Goal: Information Seeking & Learning: Learn about a topic

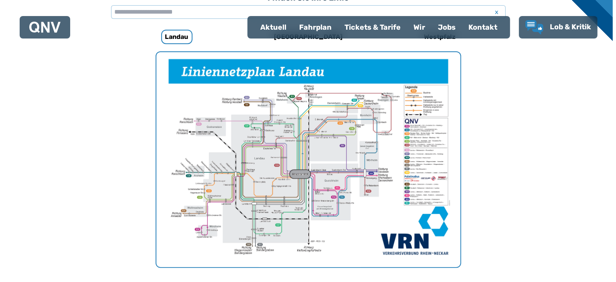
scroll to position [258, 0]
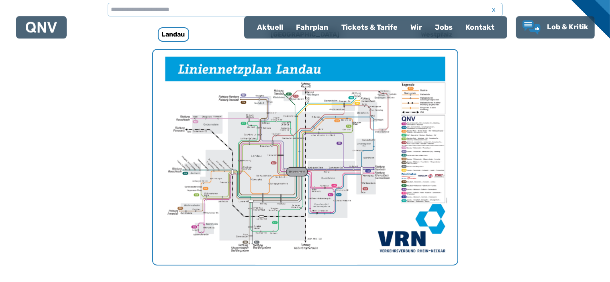
click at [363, 216] on img "1 von 1" at bounding box center [305, 157] width 304 height 215
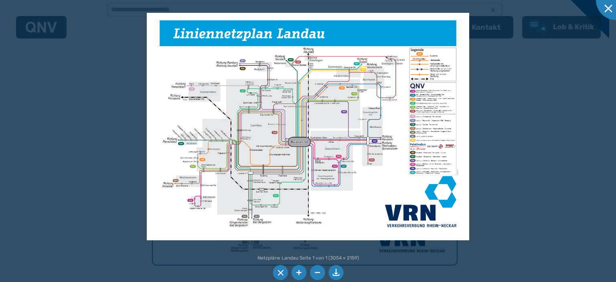
click at [272, 137] on img at bounding box center [308, 127] width 322 height 228
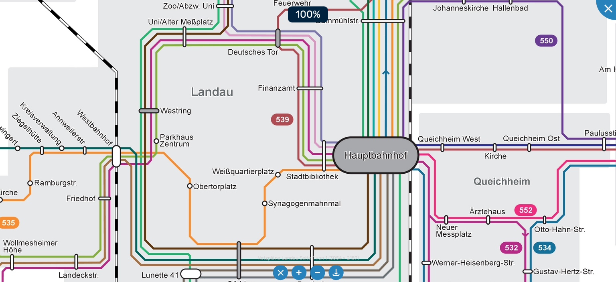
click at [272, 137] on img at bounding box center [410, 97] width 1226 height 866
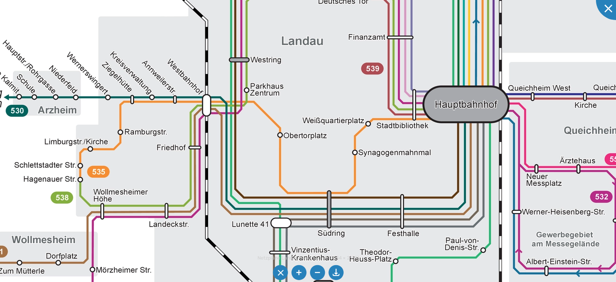
click at [609, 13] on div "Netzpläne Landau Seite 1 von 1 (3054 × 2159) 100%" at bounding box center [308, 141] width 616 height 282
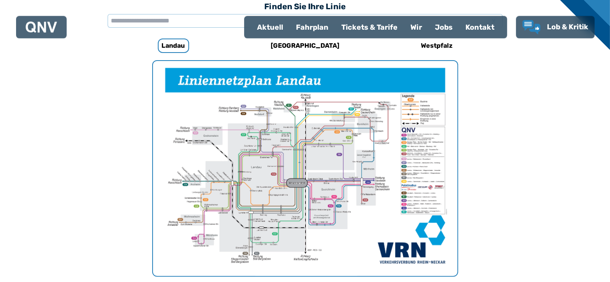
scroll to position [247, 0]
click at [311, 26] on div "Fahrplan" at bounding box center [311, 27] width 45 height 21
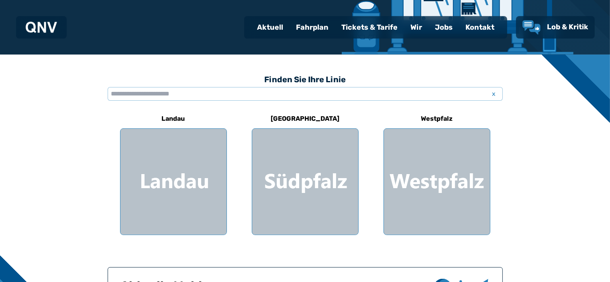
scroll to position [175, 0]
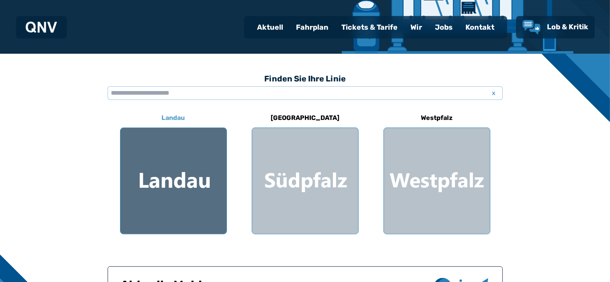
click at [167, 188] on div at bounding box center [173, 181] width 106 height 106
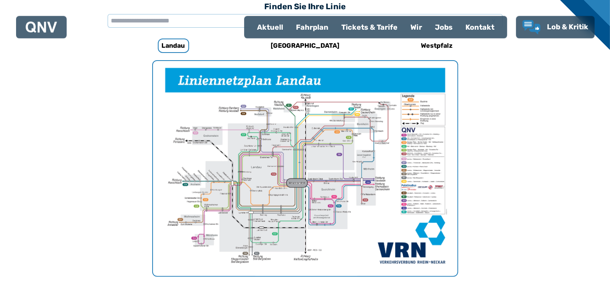
scroll to position [247, 0]
click at [317, 24] on div "Fahrplan" at bounding box center [311, 27] width 45 height 21
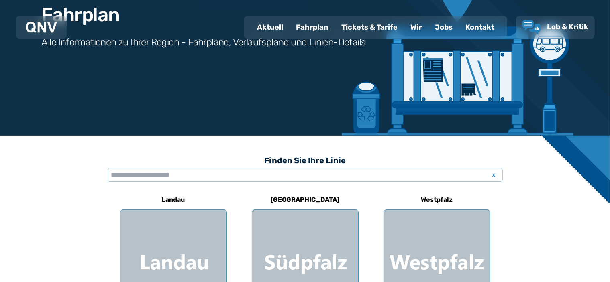
scroll to position [100, 0]
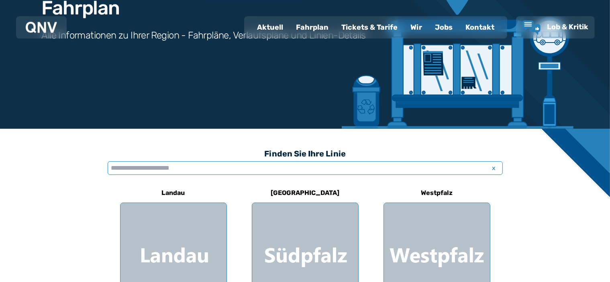
click at [203, 164] on input "text" at bounding box center [305, 168] width 395 height 14
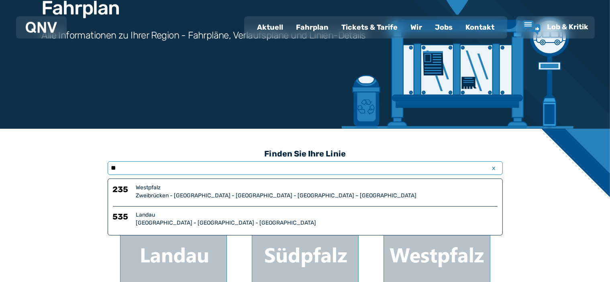
type input "**"
click at [145, 215] on div "Landau" at bounding box center [316, 215] width 361 height 8
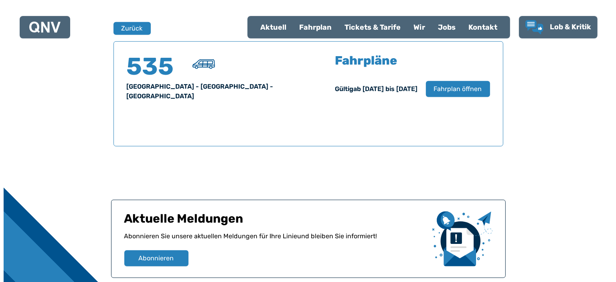
scroll to position [529, 0]
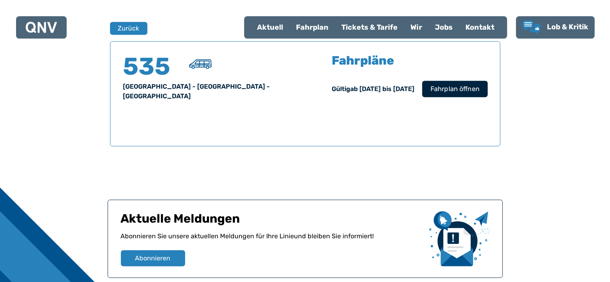
click at [452, 80] on button "Fahrplan öffnen" at bounding box center [454, 88] width 65 height 16
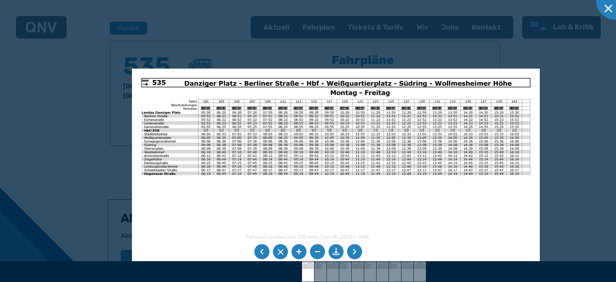
click at [358, 219] on img at bounding box center [336, 213] width 409 height 289
click at [299, 251] on li at bounding box center [298, 251] width 15 height 15
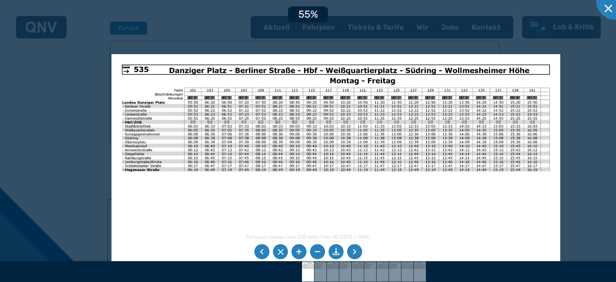
click at [299, 251] on li at bounding box center [298, 251] width 15 height 15
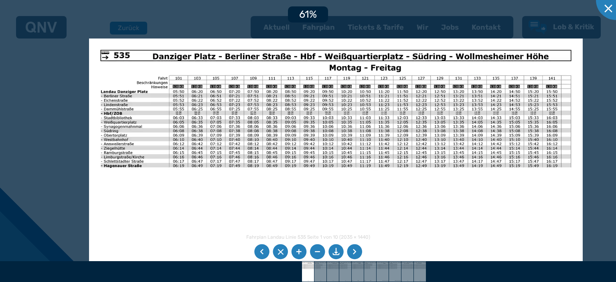
click at [299, 251] on li at bounding box center [298, 251] width 15 height 15
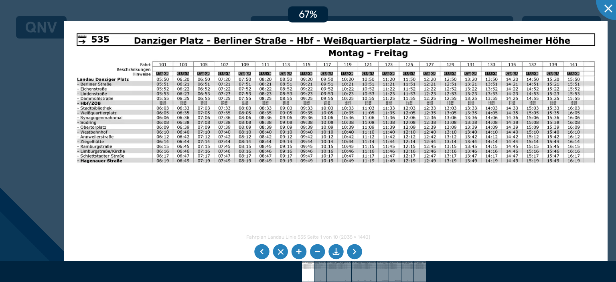
click at [299, 251] on li at bounding box center [298, 251] width 15 height 15
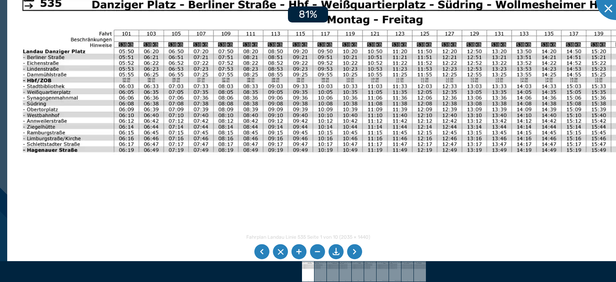
click at [299, 251] on li at bounding box center [298, 251] width 15 height 15
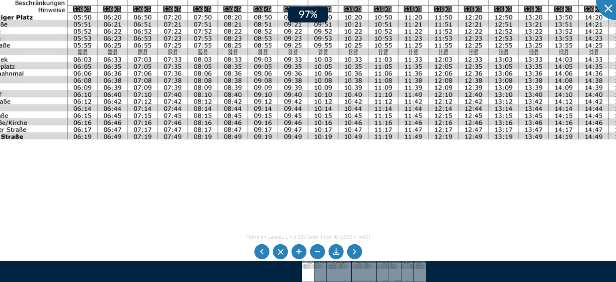
click at [299, 251] on li at bounding box center [298, 251] width 15 height 15
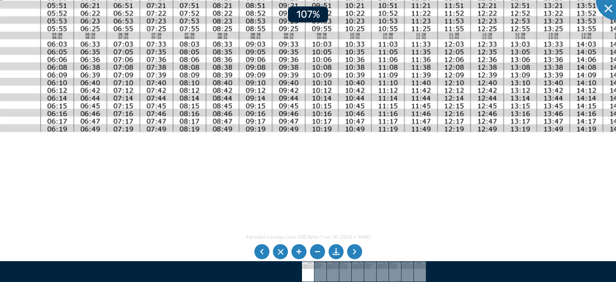
click at [299, 251] on li at bounding box center [298, 251] width 15 height 15
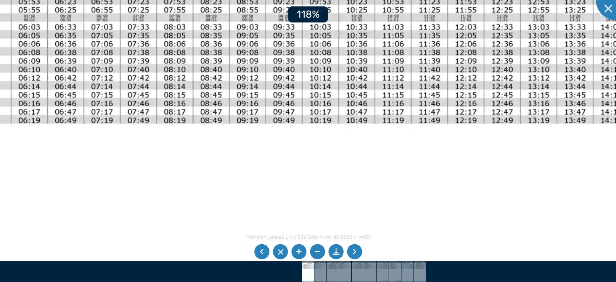
click at [299, 251] on li at bounding box center [298, 251] width 15 height 15
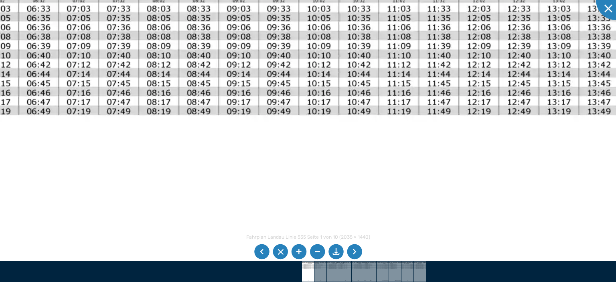
click at [316, 250] on li at bounding box center [317, 251] width 15 height 15
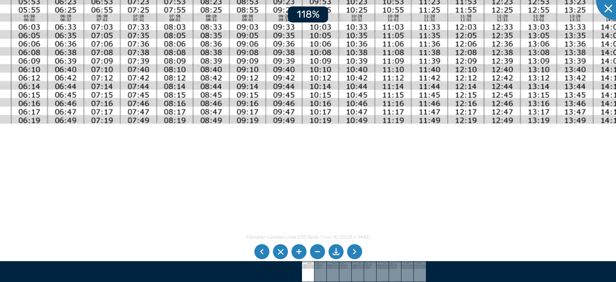
click at [316, 250] on li at bounding box center [317, 251] width 15 height 15
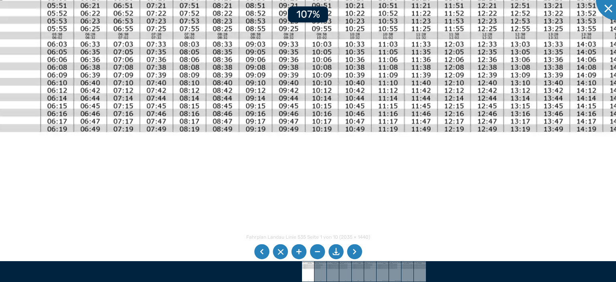
click at [316, 250] on li at bounding box center [317, 251] width 15 height 15
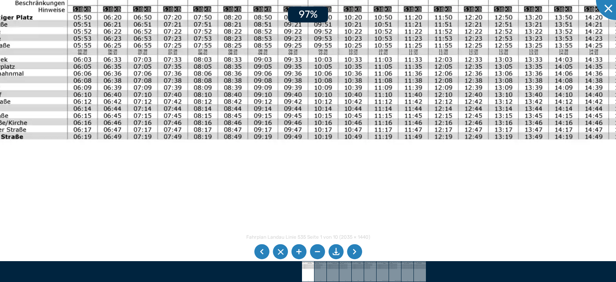
click at [316, 250] on li at bounding box center [317, 251] width 15 height 15
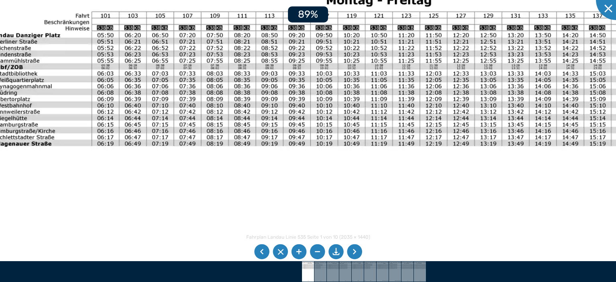
click at [316, 250] on li at bounding box center [317, 251] width 15 height 15
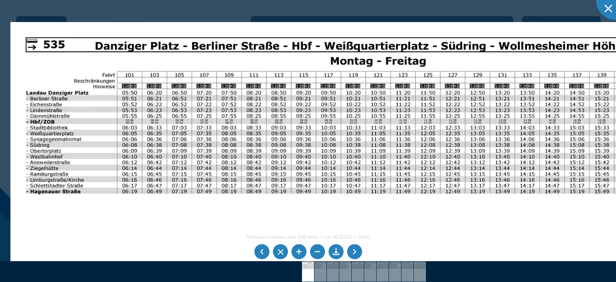
click at [124, 188] on img at bounding box center [339, 255] width 658 height 466
click at [609, 17] on div at bounding box center [616, 0] width 40 height 40
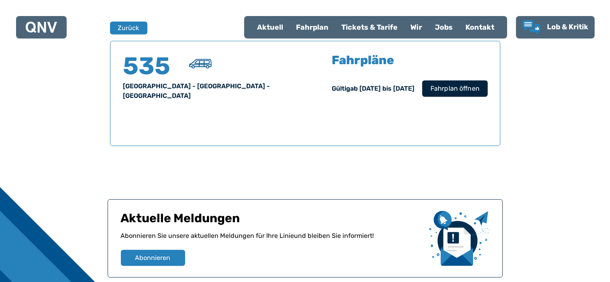
click at [459, 88] on span "Fahrplan öffnen" at bounding box center [454, 89] width 49 height 10
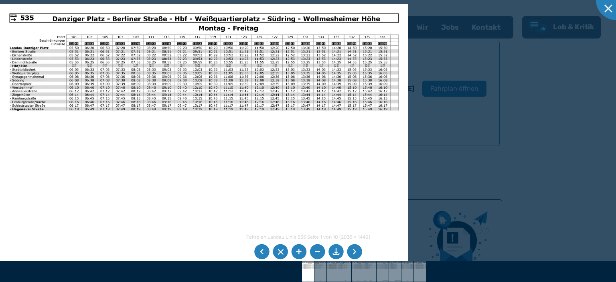
click at [263, 250] on li at bounding box center [261, 251] width 15 height 15
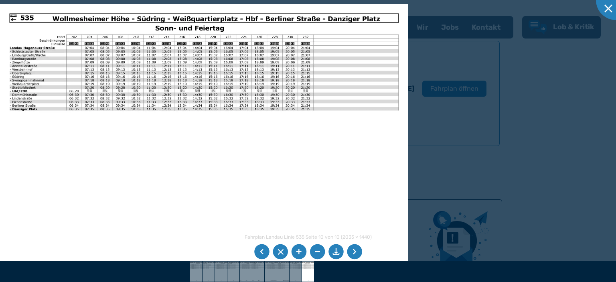
click at [298, 251] on li at bounding box center [298, 251] width 15 height 15
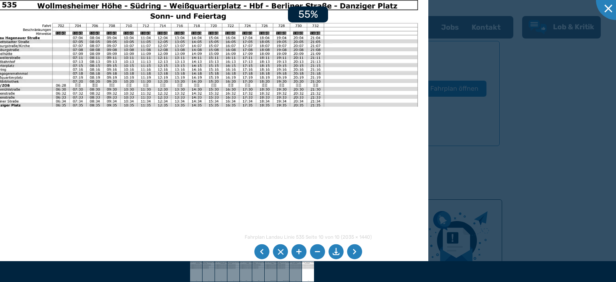
click at [298, 251] on li at bounding box center [298, 251] width 15 height 15
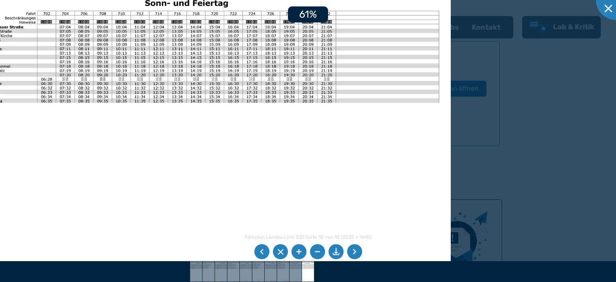
click at [298, 251] on li at bounding box center [298, 251] width 15 height 15
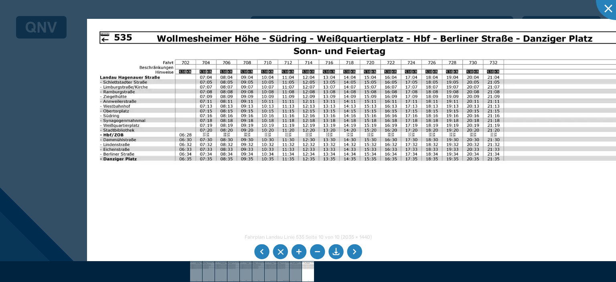
click at [388, 174] on img at bounding box center [358, 211] width 543 height 384
click at [609, 6] on div at bounding box center [616, 0] width 40 height 40
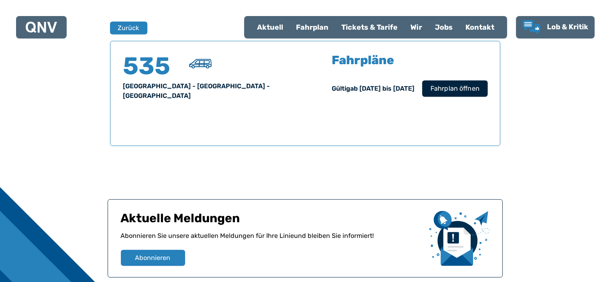
click at [449, 92] on span "Fahrplan öffnen" at bounding box center [454, 89] width 49 height 10
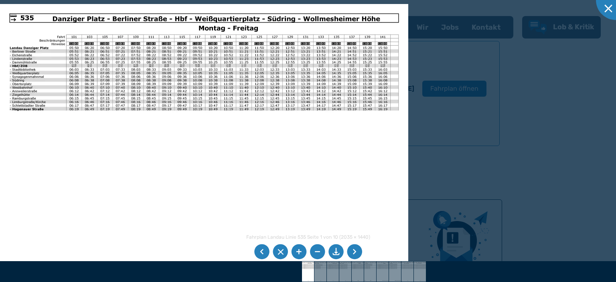
click at [300, 250] on li at bounding box center [298, 251] width 15 height 15
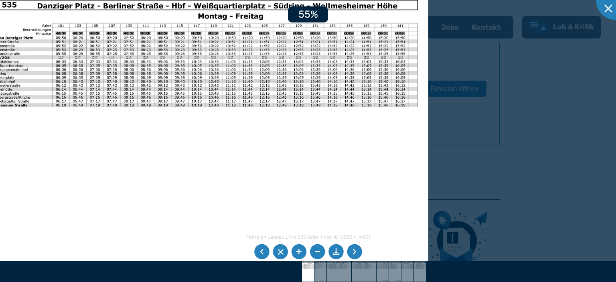
click at [300, 250] on li at bounding box center [298, 251] width 15 height 15
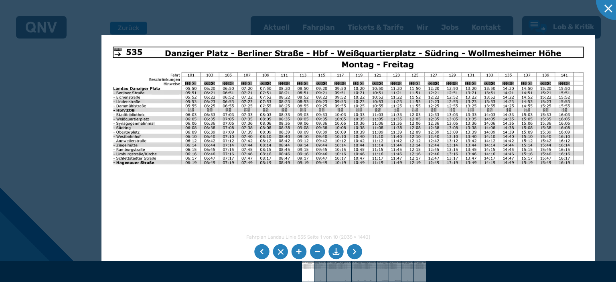
click at [393, 186] on img at bounding box center [349, 210] width 494 height 350
click at [608, 8] on div at bounding box center [616, 0] width 40 height 40
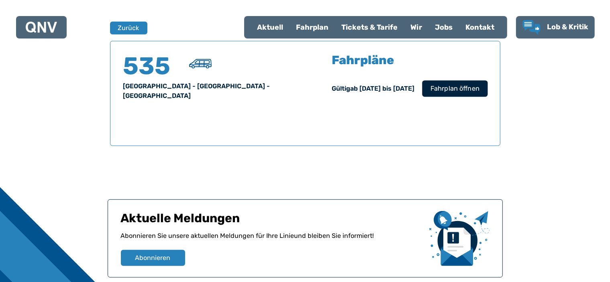
click at [445, 81] on button "Fahrplan öffnen" at bounding box center [454, 88] width 65 height 16
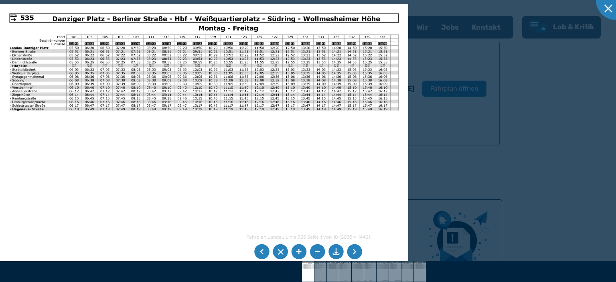
click at [355, 252] on li at bounding box center [354, 251] width 15 height 15
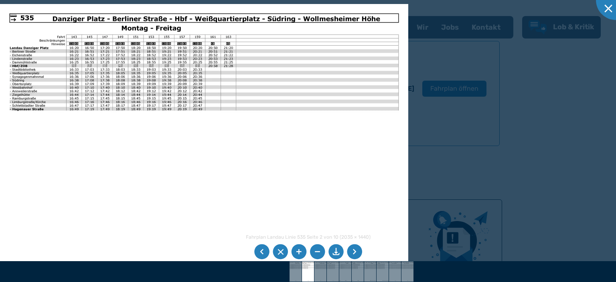
click at [355, 252] on li at bounding box center [354, 251] width 15 height 15
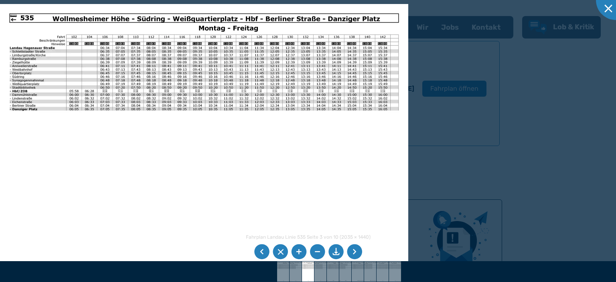
click at [299, 250] on li at bounding box center [298, 251] width 15 height 15
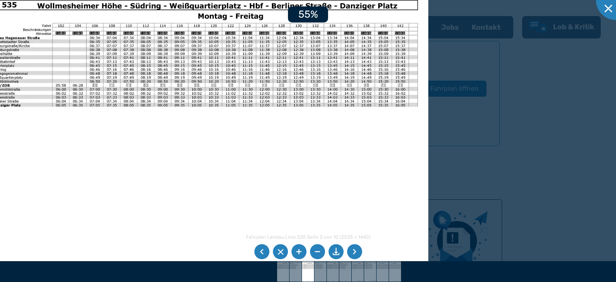
click at [299, 250] on li at bounding box center [298, 251] width 15 height 15
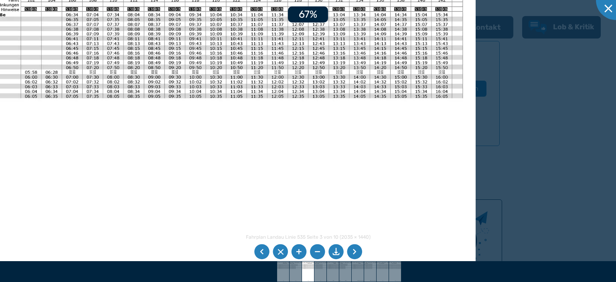
click at [299, 250] on li at bounding box center [298, 251] width 15 height 15
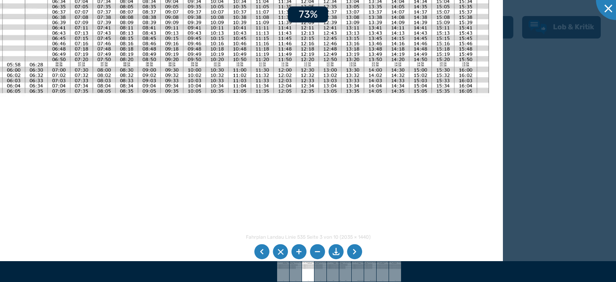
click at [299, 250] on li at bounding box center [298, 251] width 15 height 15
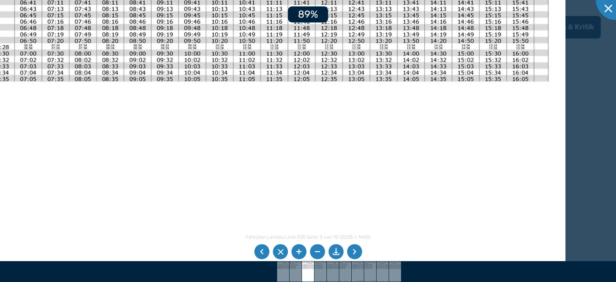
click at [299, 250] on li at bounding box center [298, 251] width 15 height 15
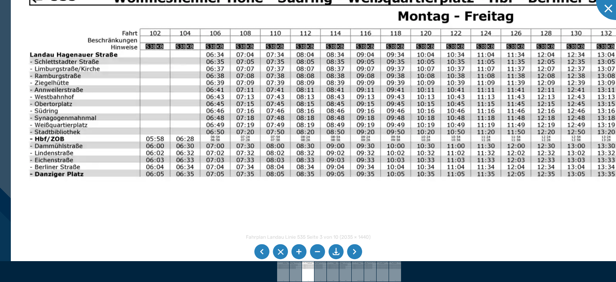
click at [455, 211] on img at bounding box center [409, 250] width 796 height 563
click at [315, 253] on li at bounding box center [317, 251] width 15 height 15
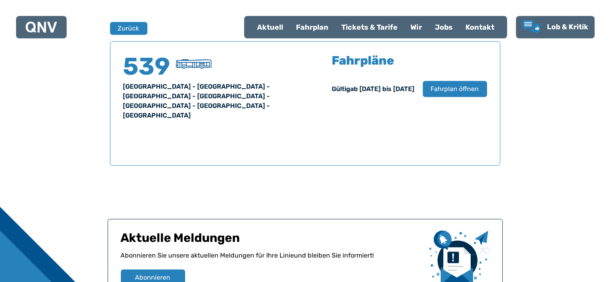
scroll to position [529, 0]
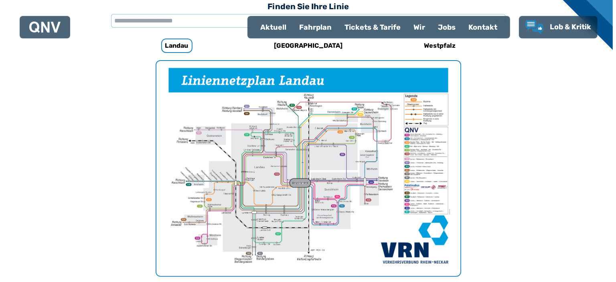
scroll to position [247, 0]
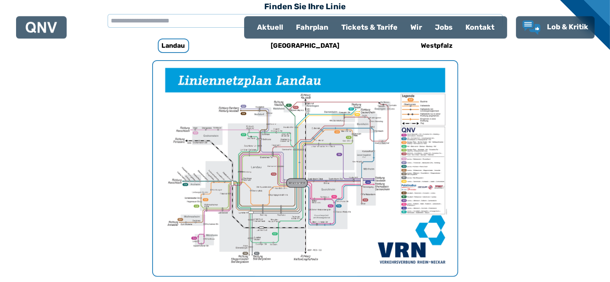
click at [309, 186] on img "1 von 1" at bounding box center [305, 168] width 304 height 215
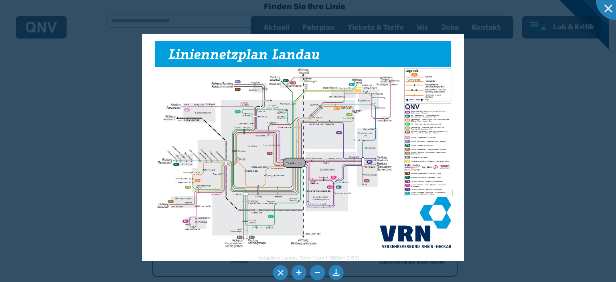
click at [316, 189] on img at bounding box center [303, 148] width 322 height 228
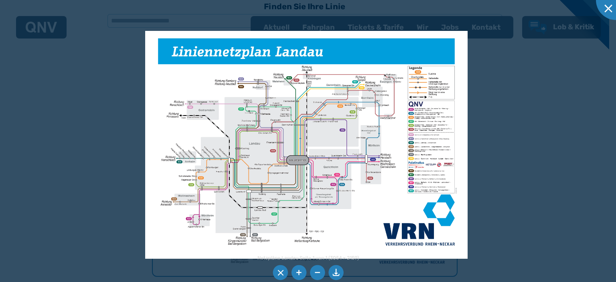
click at [298, 273] on li at bounding box center [298, 272] width 15 height 15
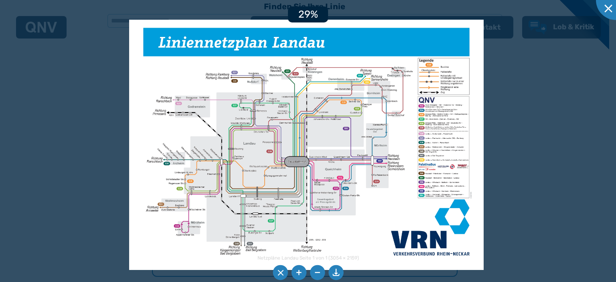
click at [298, 273] on li at bounding box center [298, 272] width 15 height 15
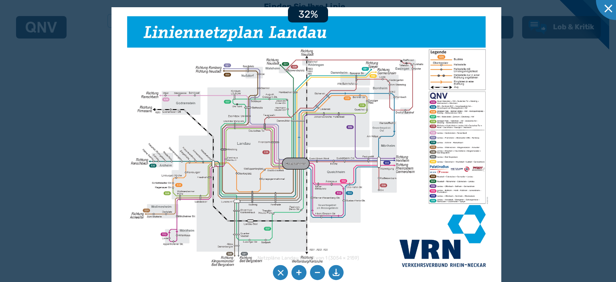
click at [298, 273] on li at bounding box center [298, 272] width 15 height 15
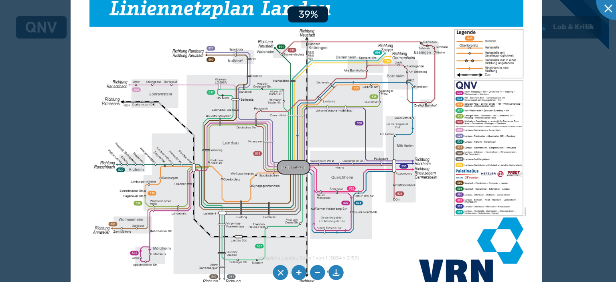
click at [298, 273] on li at bounding box center [298, 272] width 15 height 15
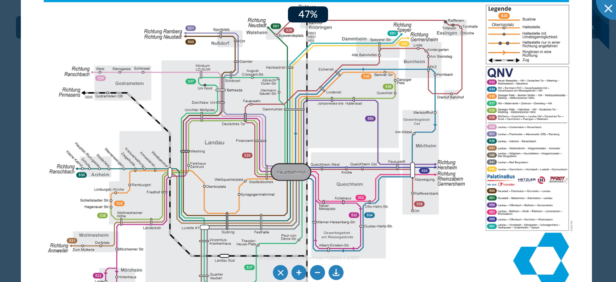
click at [298, 273] on li at bounding box center [298, 272] width 15 height 15
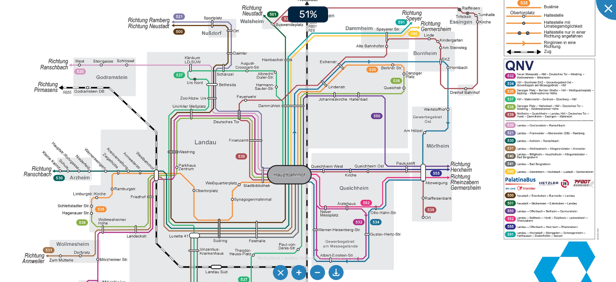
click at [298, 273] on li at bounding box center [298, 272] width 15 height 15
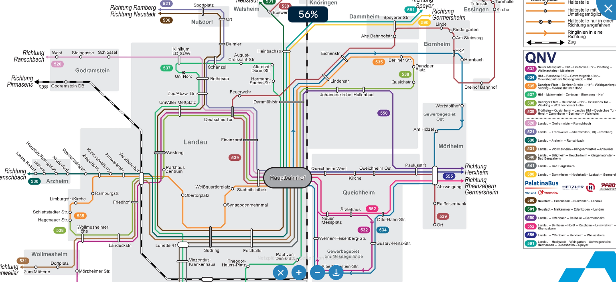
click at [298, 273] on li at bounding box center [298, 272] width 15 height 15
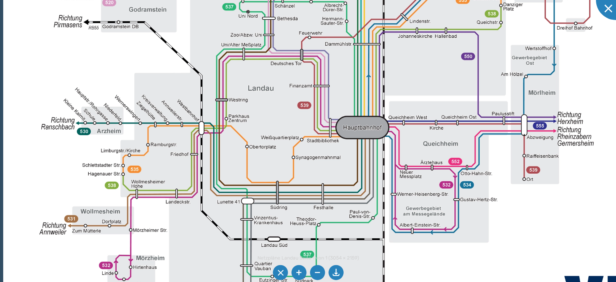
click at [279, 127] on img at bounding box center [383, 91] width 760 height 537
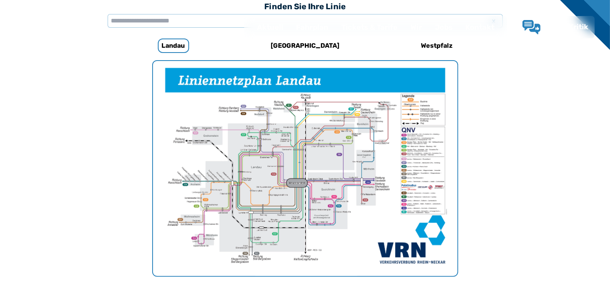
scroll to position [247, 0]
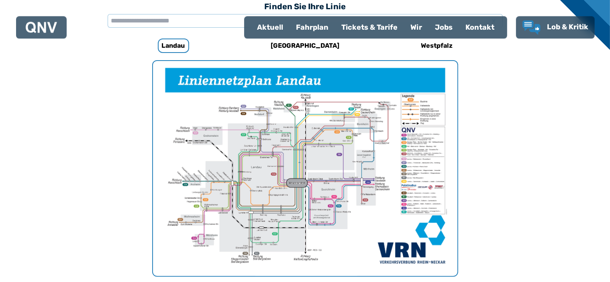
click at [314, 26] on div "Fahrplan" at bounding box center [311, 27] width 45 height 21
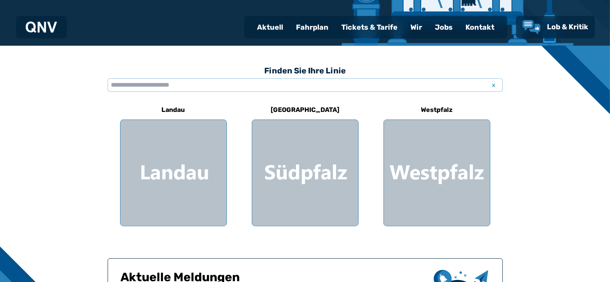
scroll to position [184, 0]
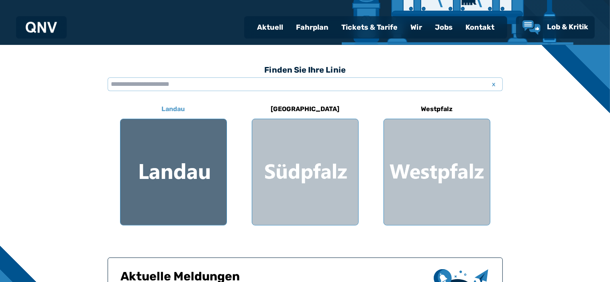
click at [165, 188] on div at bounding box center [173, 172] width 106 height 106
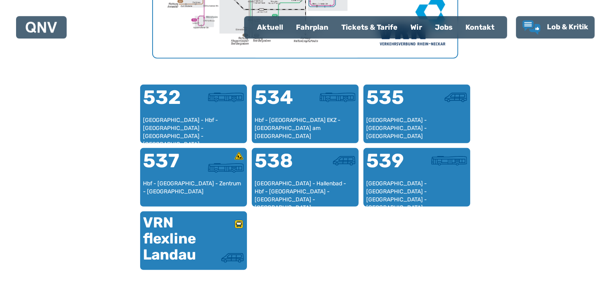
scroll to position [467, 0]
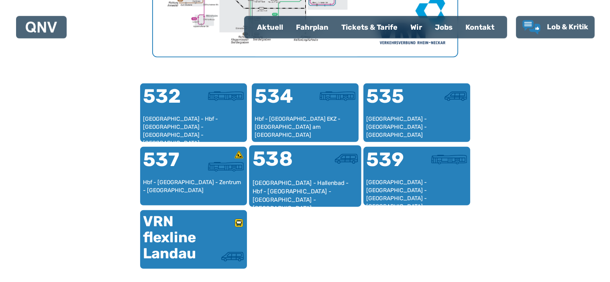
click at [312, 168] on div at bounding box center [331, 164] width 53 height 30
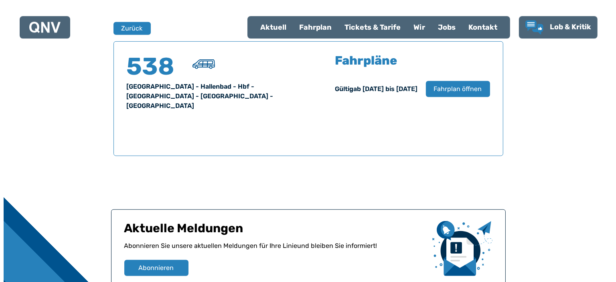
scroll to position [529, 0]
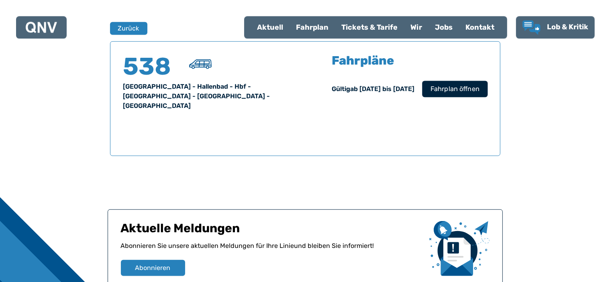
click at [442, 92] on span "Fahrplan öffnen" at bounding box center [454, 89] width 49 height 10
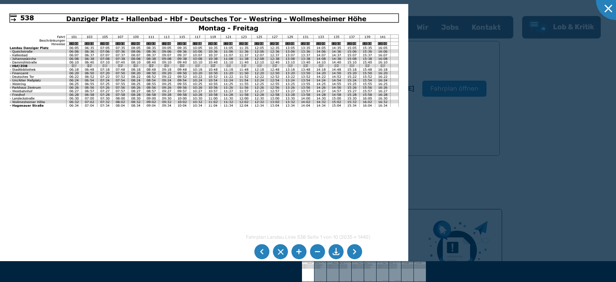
click at [356, 250] on li at bounding box center [354, 251] width 15 height 15
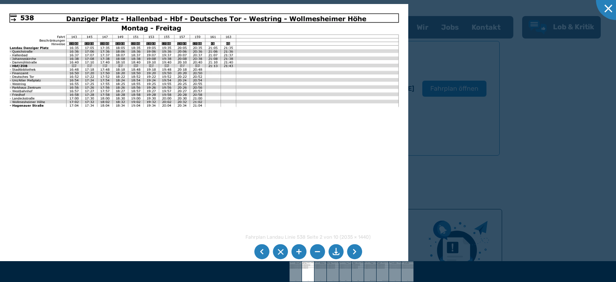
click at [356, 250] on li at bounding box center [354, 251] width 15 height 15
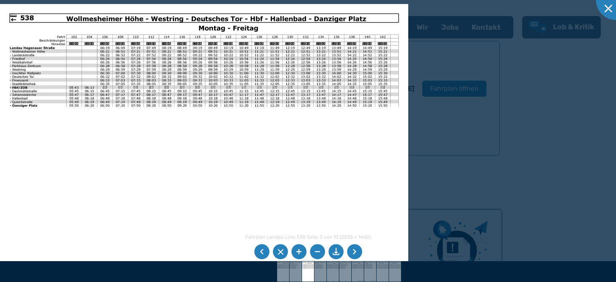
click at [106, 60] on img at bounding box center [204, 148] width 409 height 289
